Goal: Navigation & Orientation: Find specific page/section

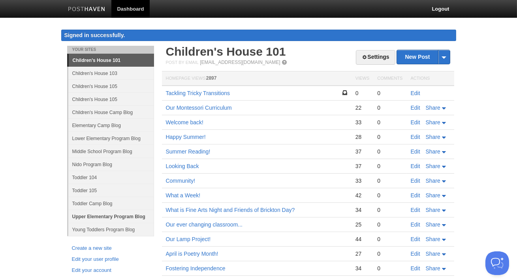
click at [95, 213] on link "Upper Elementary Program Blog" at bounding box center [111, 216] width 86 height 13
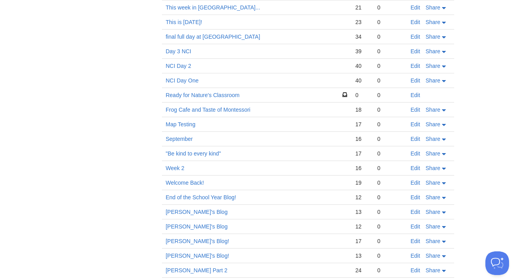
scroll to position [546, 0]
click at [207, 150] on link ""Be kind to every kind"" at bounding box center [193, 153] width 55 height 6
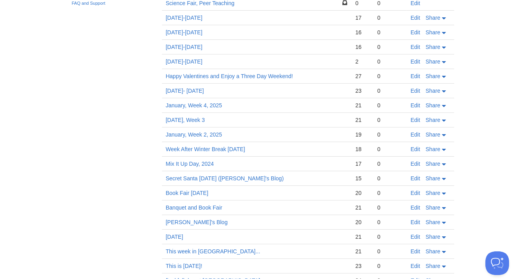
scroll to position [244, 0]
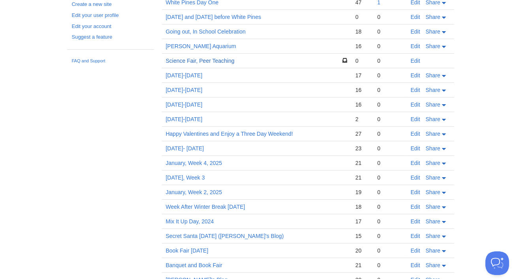
click at [197, 58] on link "Science Fair, Peer Teaching" at bounding box center [200, 61] width 69 height 6
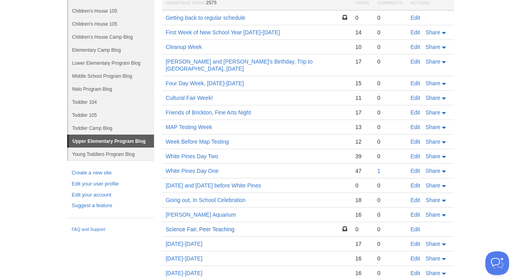
scroll to position [73, 0]
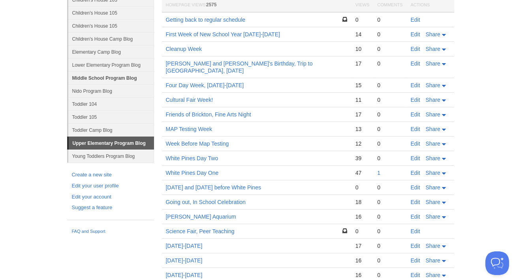
click at [137, 71] on link "Middle School Program Blog" at bounding box center [111, 77] width 86 height 13
click at [135, 66] on link "Lower Elementary Program Blog" at bounding box center [111, 64] width 86 height 13
click at [98, 62] on link "Lower Elementary Program Blog" at bounding box center [111, 64] width 86 height 13
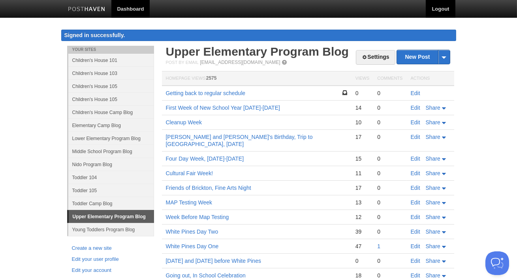
click at [438, 8] on link "Logout" at bounding box center [440, 9] width 29 height 18
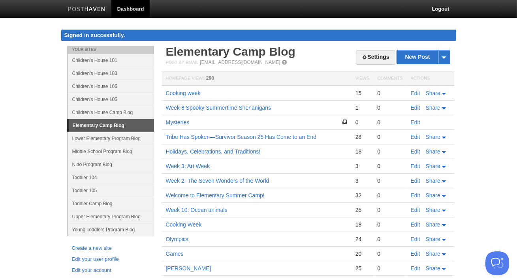
click at [98, 124] on link "Elementary Camp Blog" at bounding box center [111, 125] width 85 height 13
click at [114, 139] on link "Lower Elementary Program Blog" at bounding box center [111, 138] width 86 height 13
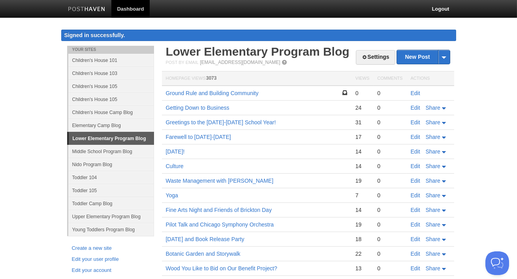
click at [249, 228] on td "Pilot Talk and Chicago Symphony Orchestra" at bounding box center [256, 225] width 189 height 15
click at [248, 223] on link "Pilot Talk and Chicago Symphony Orchestra" at bounding box center [220, 224] width 108 height 6
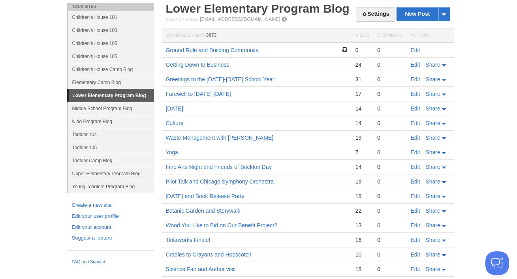
click at [238, 191] on td "Earth Day and Book Release Party" at bounding box center [256, 196] width 189 height 15
click at [238, 193] on link "Earth Day and Book Release Party" at bounding box center [205, 196] width 79 height 6
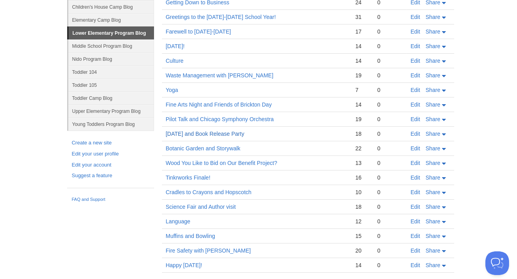
scroll to position [106, 0]
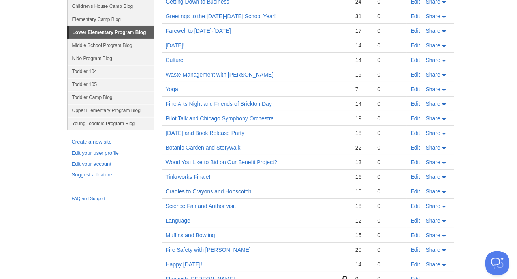
click at [233, 190] on link "Cradles to Crayons and Hopscotch" at bounding box center [209, 191] width 86 height 6
